Goal: Information Seeking & Learning: Learn about a topic

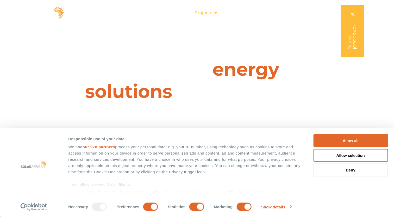
click at [215, 12] on icon "Menu" at bounding box center [216, 13] width 4 height 4
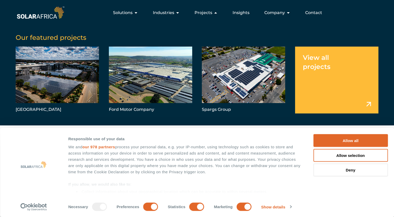
click at [320, 68] on link "Menu" at bounding box center [336, 80] width 83 height 67
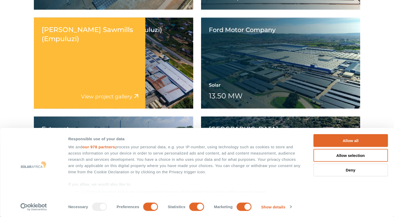
scroll to position [906, 0]
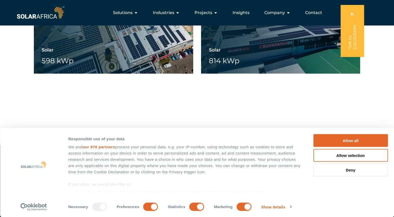
scroll to position [2105, 0]
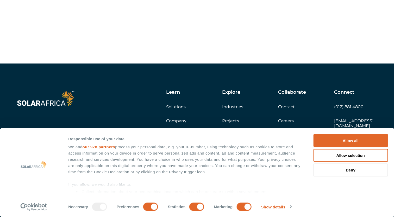
click at [207, 27] on div "Load more projects Loading more projects" at bounding box center [197, 25] width 326 height 14
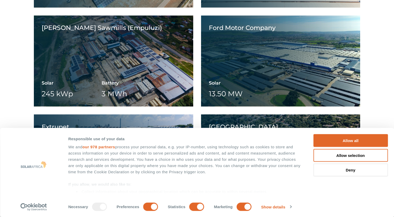
scroll to position [904, 0]
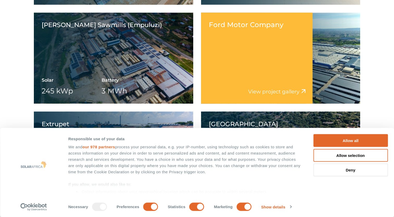
click at [296, 54] on div "Ford Motor Company View project video View project gallery" at bounding box center [257, 58] width 112 height 91
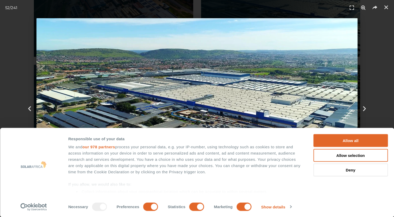
scroll to position [952, 0]
click at [352, 10] on icon "Fullscreen" at bounding box center [352, 8] width 8 height 8
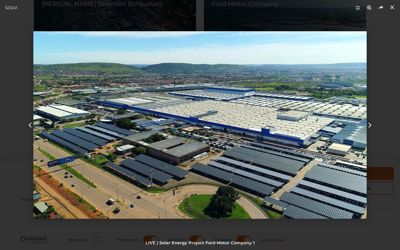
click at [393, 3] on header "52 / 241" at bounding box center [200, 8] width 400 height 16
click at [393, 7] on icon "Close (Esc)" at bounding box center [392, 7] width 5 height 5
